Goal: Task Accomplishment & Management: Manage account settings

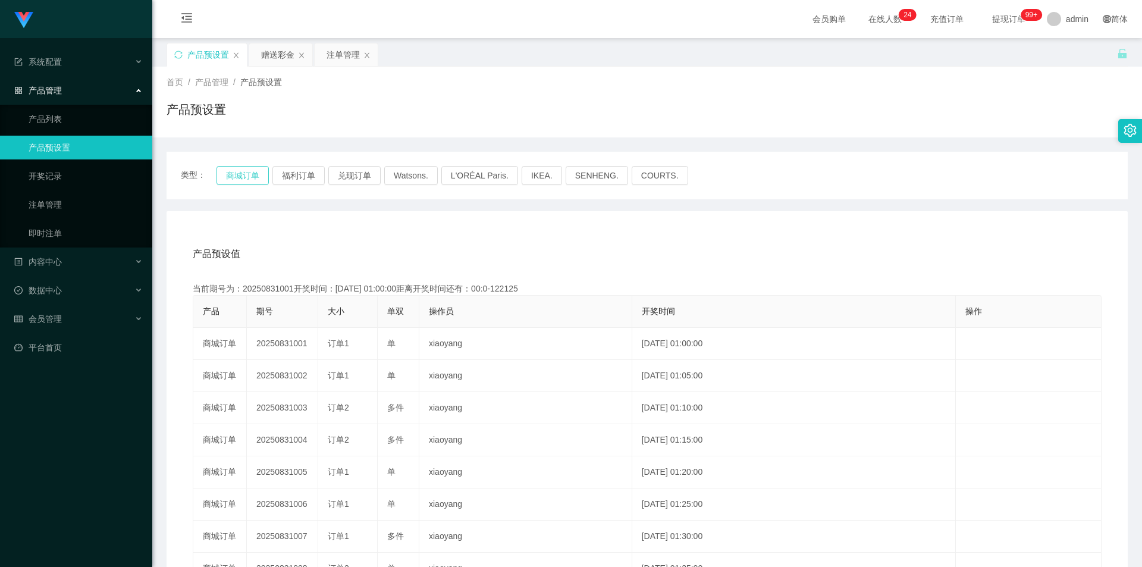
click at [241, 171] on button "商城订单" at bounding box center [243, 175] width 52 height 19
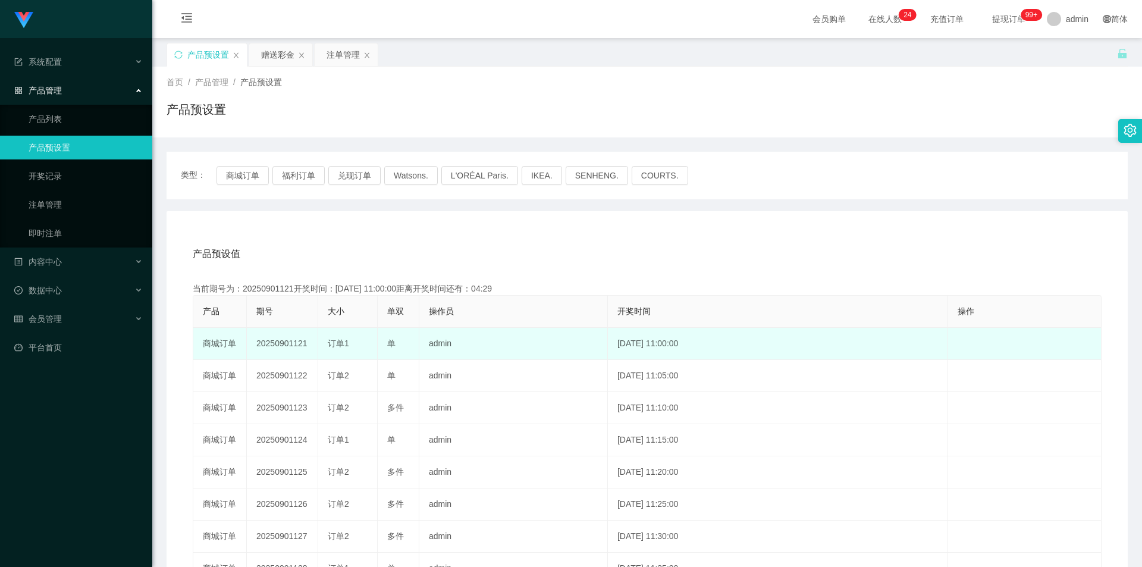
click at [291, 348] on td "20250901121" at bounding box center [282, 344] width 71 height 32
drag, startPoint x: 291, startPoint y: 348, endPoint x: 302, endPoint y: 341, distance: 13.1
click at [291, 348] on td "20250901121" at bounding box center [282, 344] width 71 height 32
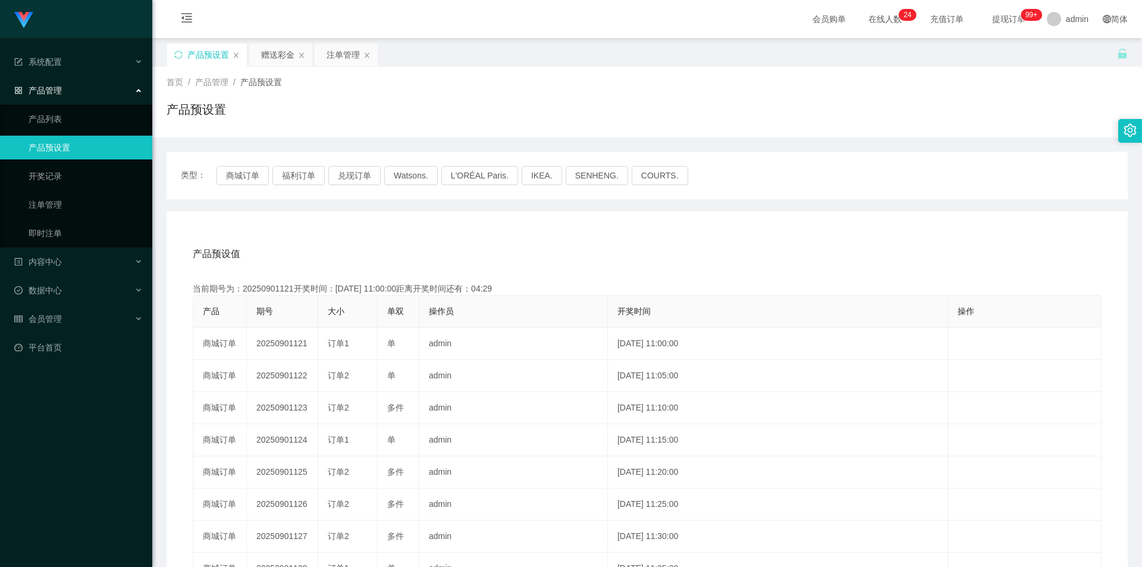
copy td "20250901121"
click at [330, 55] on div "注单管理" at bounding box center [343, 54] width 33 height 23
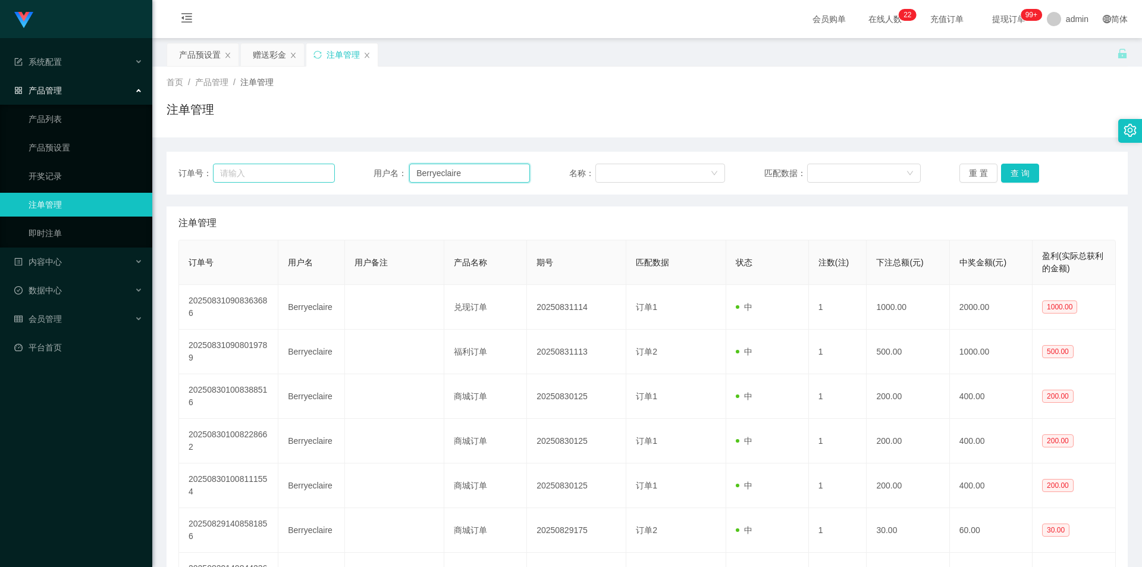
drag, startPoint x: 477, startPoint y: 174, endPoint x: 332, endPoint y: 181, distance: 145.3
click at [332, 181] on div "订单号： 用户名： Berryeclaire 名称： 匹配数据： 重 置 查 询" at bounding box center [646, 173] width 937 height 19
click at [1025, 180] on button "查 询" at bounding box center [1020, 173] width 38 height 19
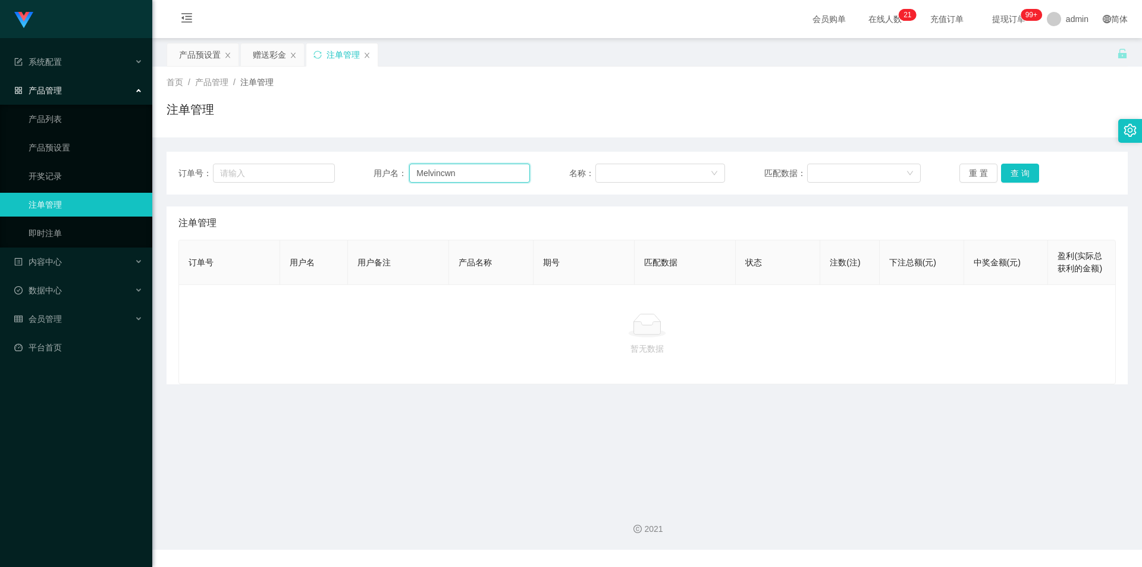
click at [483, 174] on input "Melvincwn" at bounding box center [469, 173] width 121 height 19
type input "Melvincwm"
click at [1018, 175] on button "查 询" at bounding box center [1020, 173] width 38 height 19
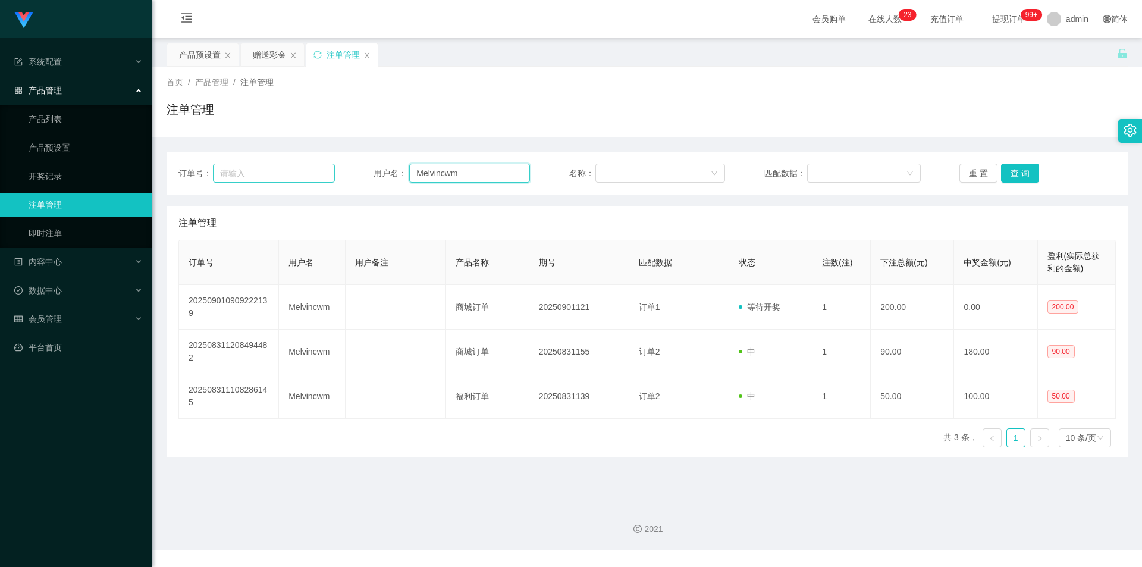
drag, startPoint x: 479, startPoint y: 177, endPoint x: 283, endPoint y: 171, distance: 195.8
click at [260, 167] on div "订单号： 用户名： Melvincwm 名称： 匹配数据： 重 置 查 询" at bounding box center [646, 173] width 937 height 19
click at [1021, 180] on button "查 询" at bounding box center [1020, 173] width 38 height 19
click at [258, 58] on div "赠送彩金" at bounding box center [269, 54] width 33 height 23
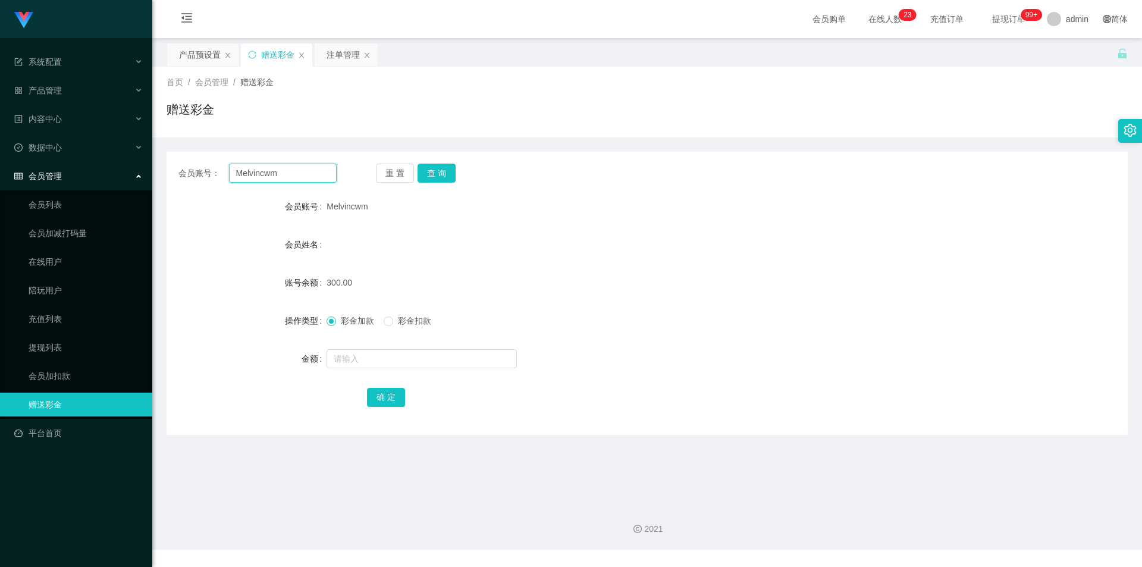
drag, startPoint x: 296, startPoint y: 170, endPoint x: 192, endPoint y: 165, distance: 103.6
click at [101, 156] on section "Jingdong工作台代理端 系统配置 产品管理 产品列表 产品预设置 开奖记录 注单管理 即时注单 内容中心 数据中心 会员管理 会员列表 会员加减打码量 …" at bounding box center [571, 275] width 1142 height 550
click at [443, 175] on button "查 询" at bounding box center [437, 173] width 38 height 19
click at [457, 175] on div "重 置 查 询" at bounding box center [455, 173] width 158 height 19
click at [456, 175] on div "重 置 查 询" at bounding box center [455, 173] width 158 height 19
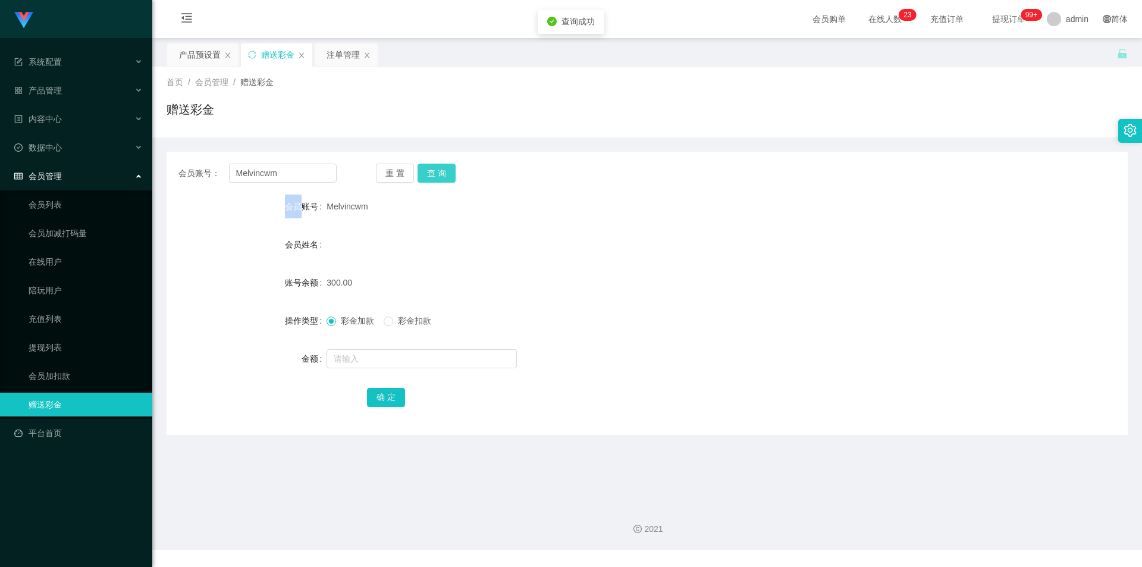
click at [449, 175] on button "查 询" at bounding box center [437, 173] width 38 height 19
click at [443, 174] on button "查 询" at bounding box center [437, 173] width 38 height 19
click at [203, 64] on div "产品预设置" at bounding box center [200, 54] width 42 height 23
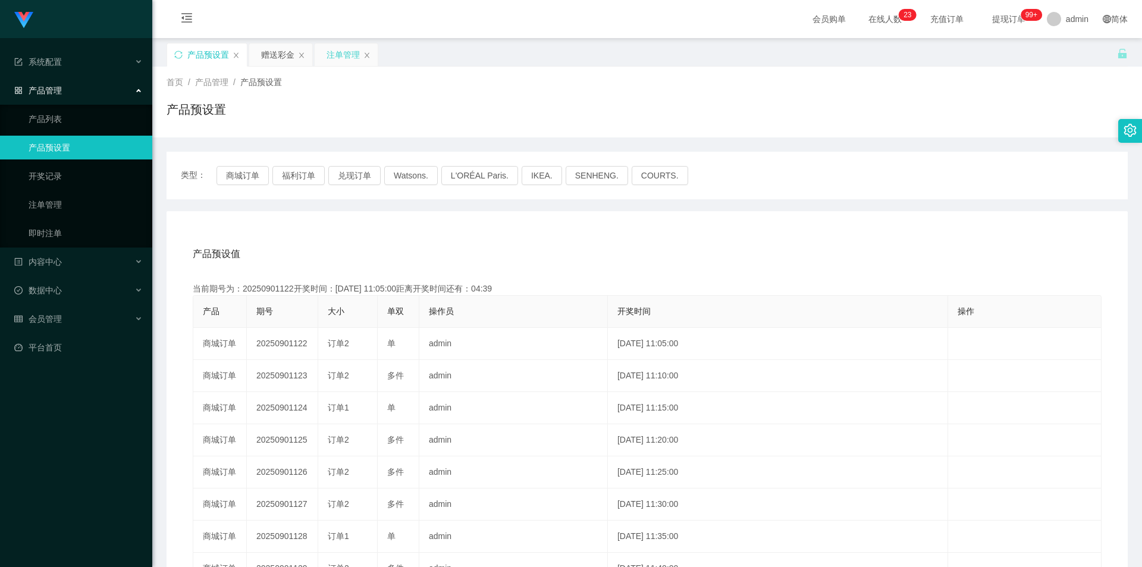
click at [350, 45] on div "注单管理" at bounding box center [343, 54] width 33 height 23
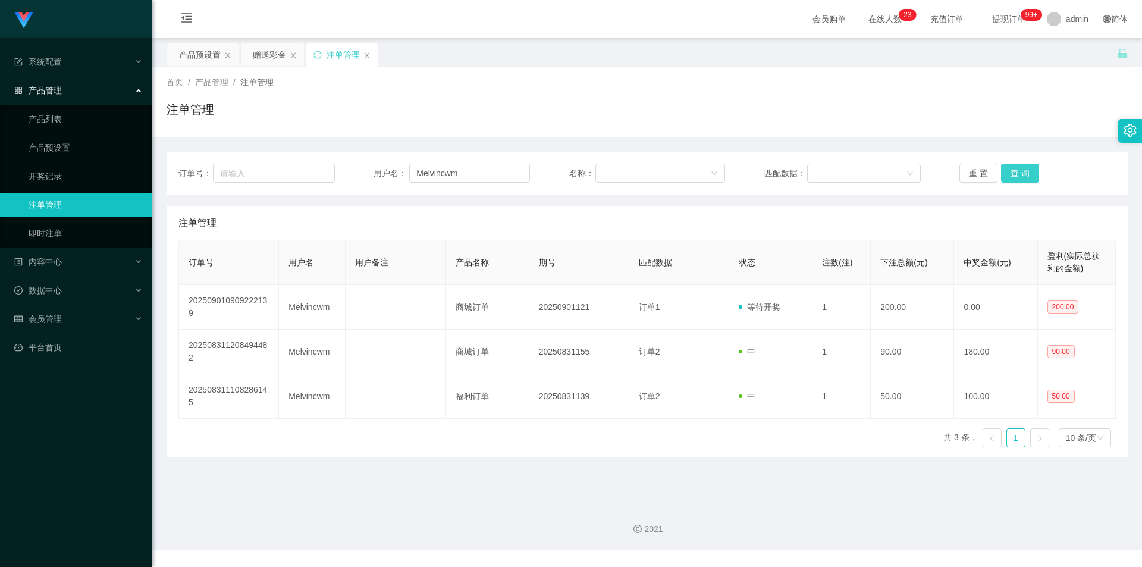
click at [1019, 170] on button "查 询" at bounding box center [1020, 173] width 38 height 19
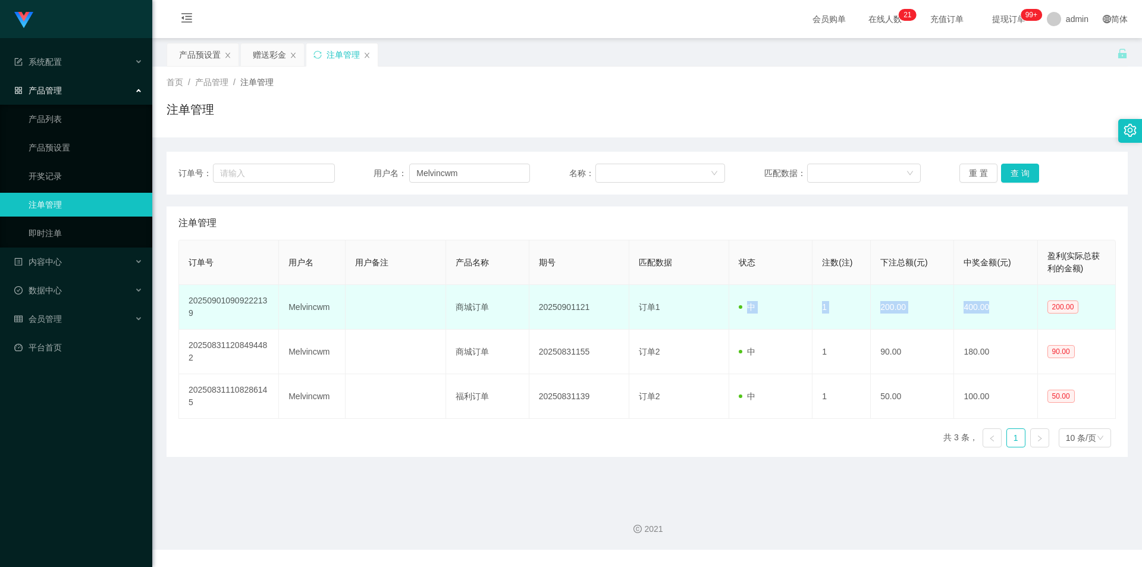
drag, startPoint x: 835, startPoint y: 306, endPoint x: 997, endPoint y: 306, distance: 161.8
click at [997, 307] on tr "202509010909222139 Melvincwm 商城订单 20250901121 订单1 中 1 200.00 400.00 200.00" at bounding box center [647, 307] width 937 height 45
click at [997, 306] on td "400.00" at bounding box center [995, 307] width 83 height 45
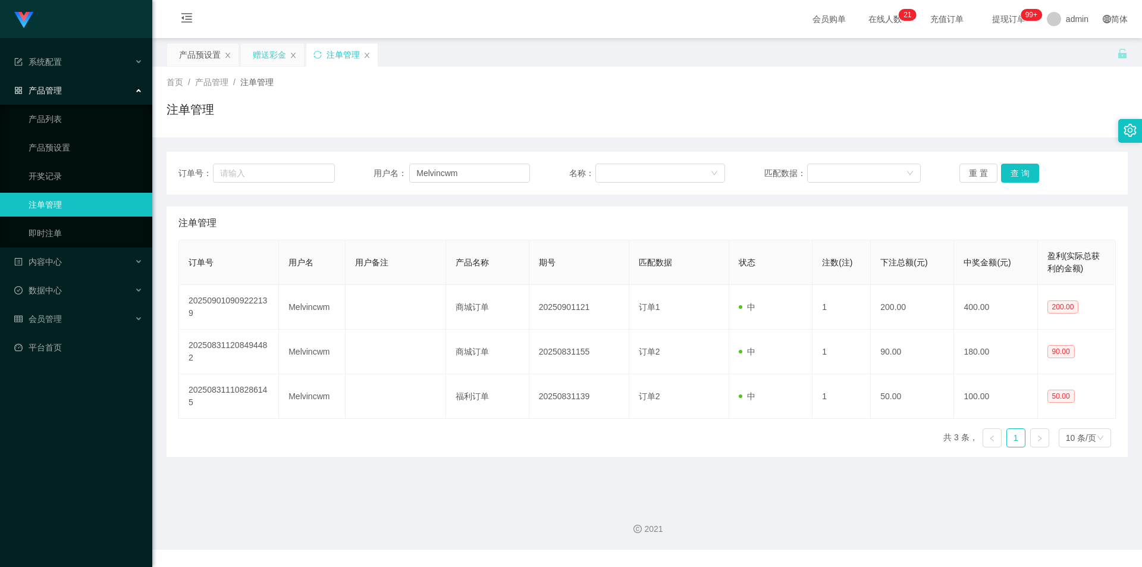
click at [260, 55] on div "赠送彩金" at bounding box center [269, 54] width 33 height 23
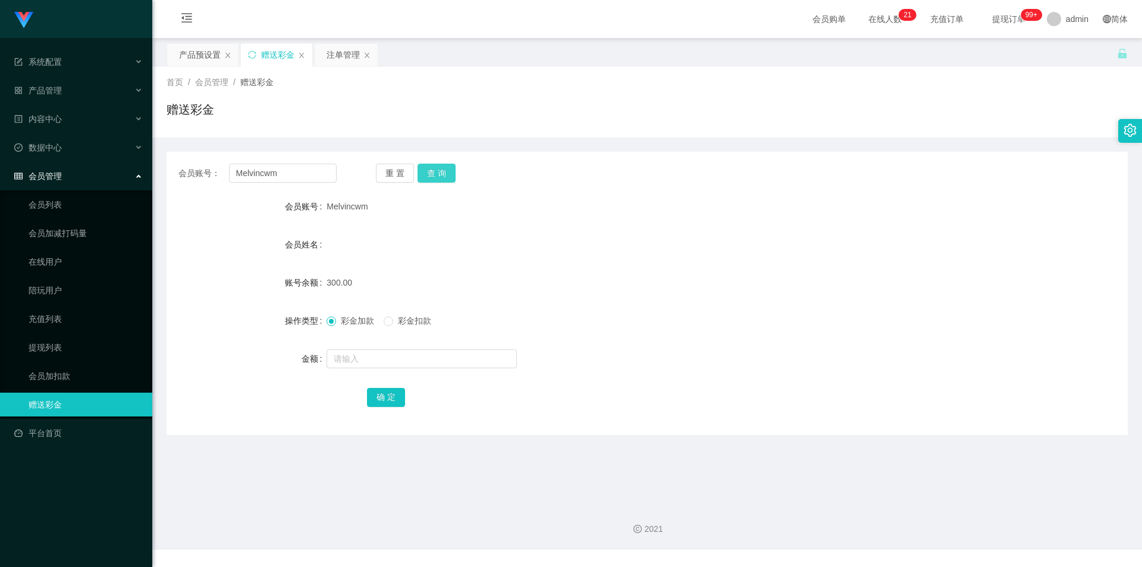
click at [447, 174] on button "查 询" at bounding box center [437, 173] width 38 height 19
